Goal: Transaction & Acquisition: Subscribe to service/newsletter

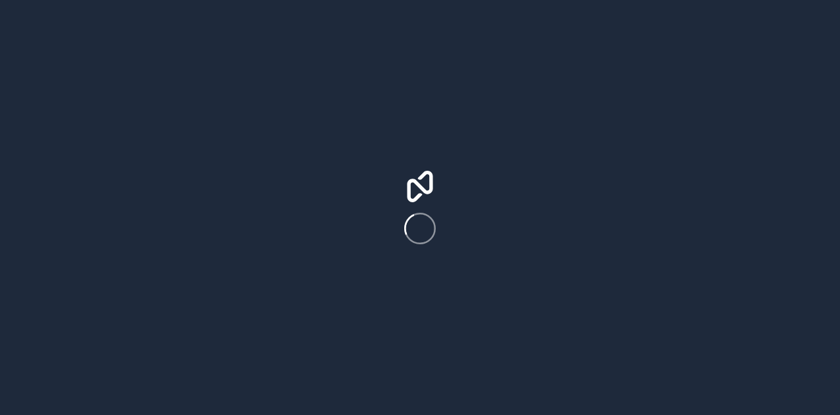
click at [544, 147] on div at bounding box center [420, 207] width 840 height 415
click at [496, 138] on div at bounding box center [420, 207] width 840 height 415
click at [416, 174] on icon at bounding box center [419, 186] width 31 height 31
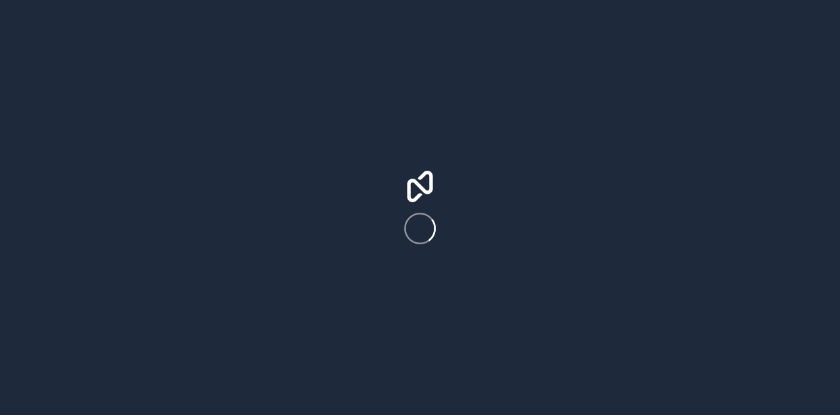
click at [416, 174] on icon at bounding box center [419, 186] width 31 height 31
click at [433, 153] on div at bounding box center [420, 207] width 840 height 415
click at [7, 273] on div at bounding box center [420, 207] width 840 height 415
click at [3, 159] on div at bounding box center [420, 207] width 840 height 415
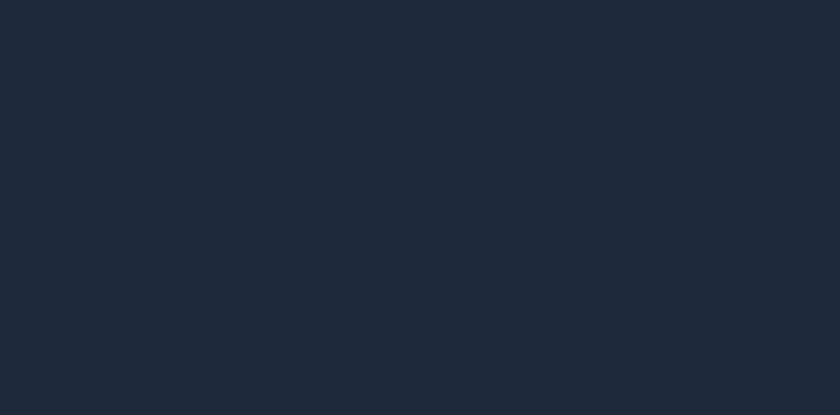
click at [3, 159] on div at bounding box center [420, 207] width 840 height 415
drag, startPoint x: 3, startPoint y: 159, endPoint x: 344, endPoint y: 142, distance: 341.5
click at [344, 142] on div at bounding box center [420, 207] width 840 height 415
